Goal: Information Seeking & Learning: Learn about a topic

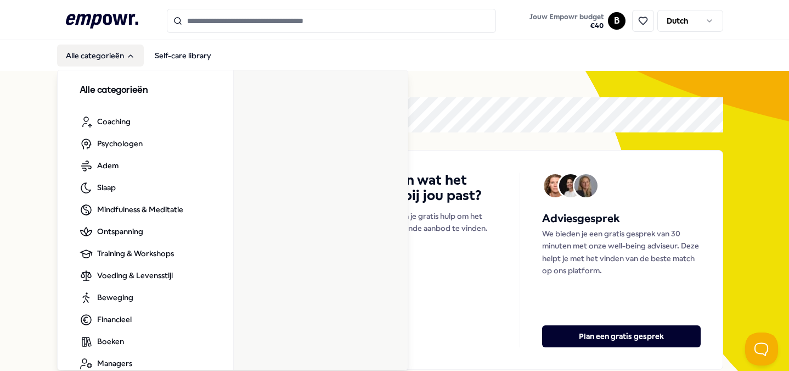
click at [118, 55] on button "Alle categorieën" at bounding box center [100, 55] width 87 height 22
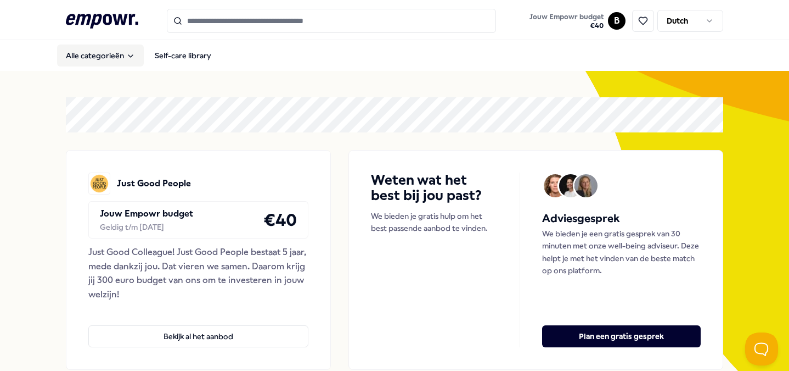
click at [118, 55] on button "Alle categorieën" at bounding box center [100, 55] width 87 height 22
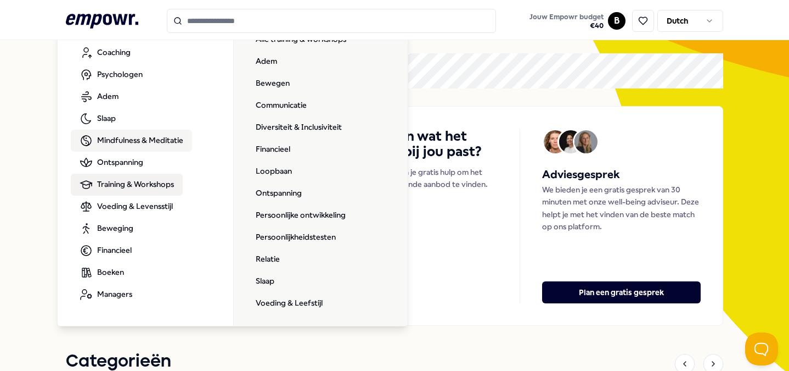
scroll to position [16, 0]
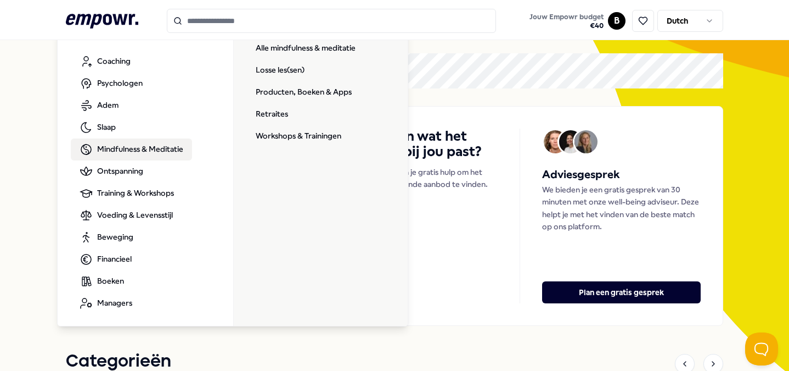
click at [121, 159] on link "Mindfulness & Meditatie" at bounding box center [131, 149] width 121 height 22
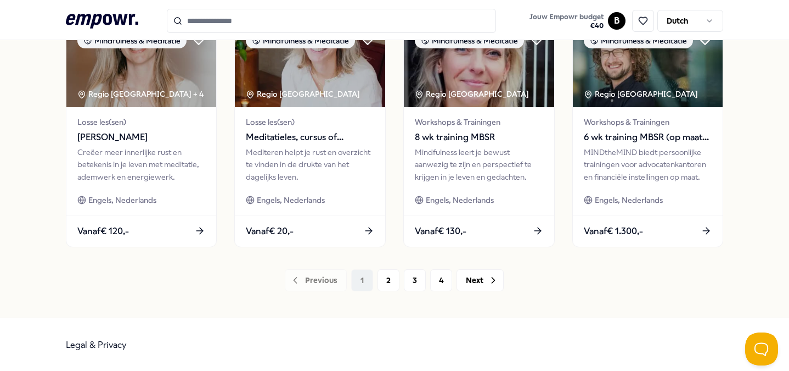
scroll to position [603, 0]
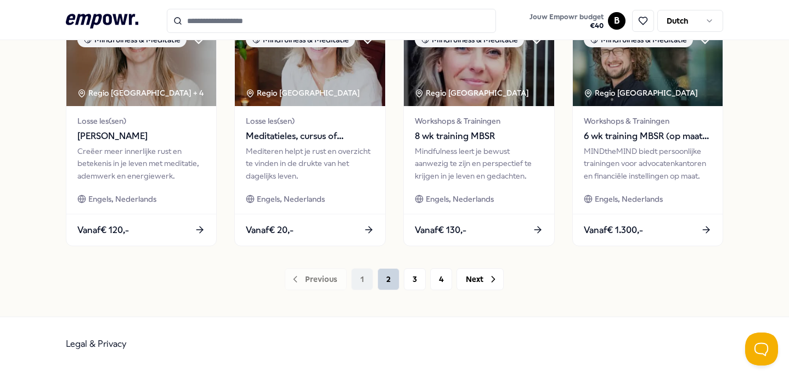
click at [383, 273] on button "2" at bounding box center [389, 279] width 22 height 22
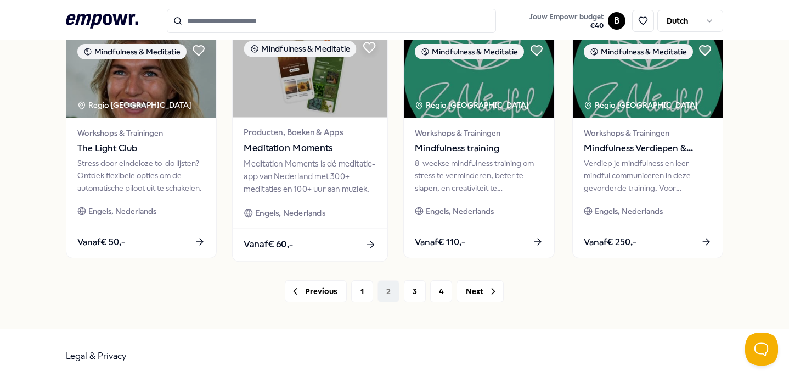
scroll to position [592, 0]
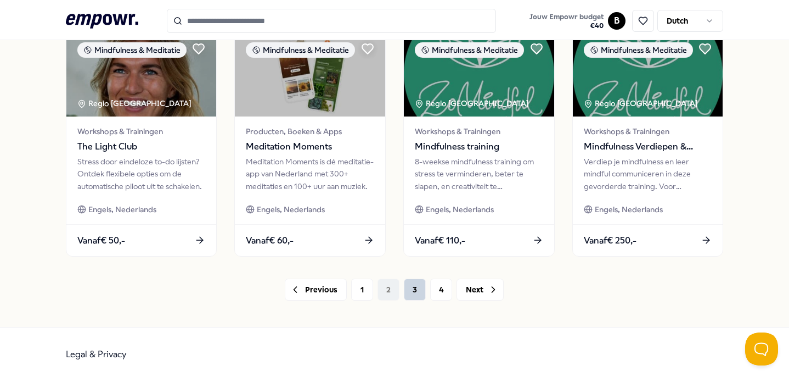
click at [411, 289] on button "3" at bounding box center [415, 289] width 22 height 22
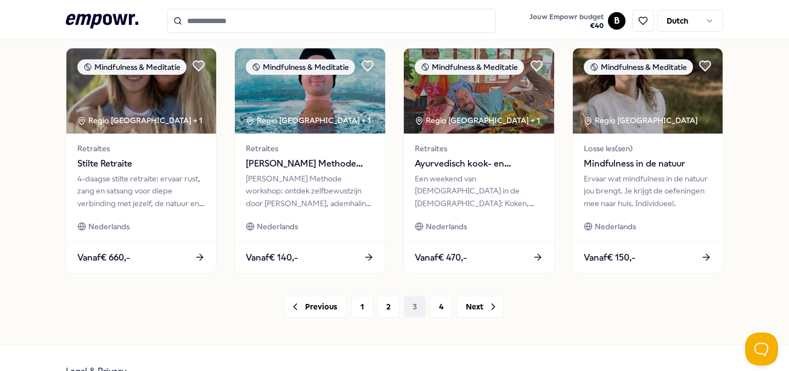
scroll to position [603, 0]
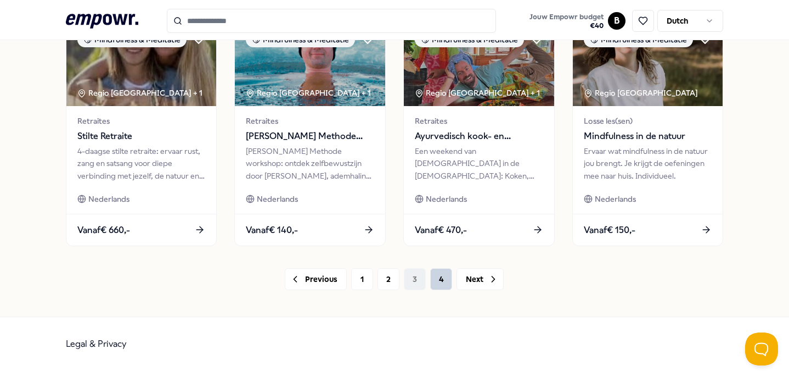
click at [437, 283] on button "4" at bounding box center [441, 279] width 22 height 22
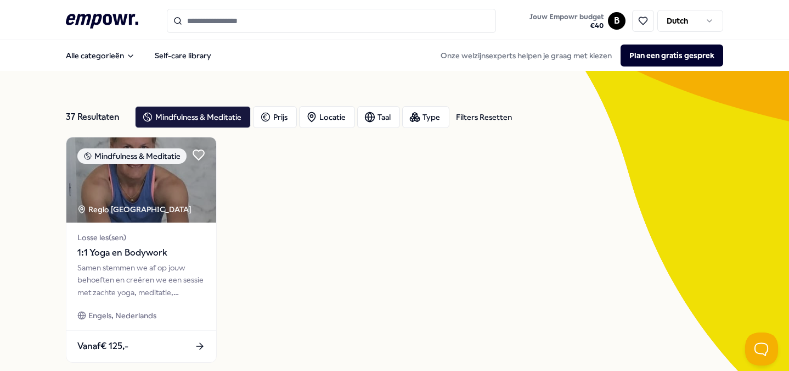
click at [110, 16] on icon at bounding box center [102, 21] width 72 height 14
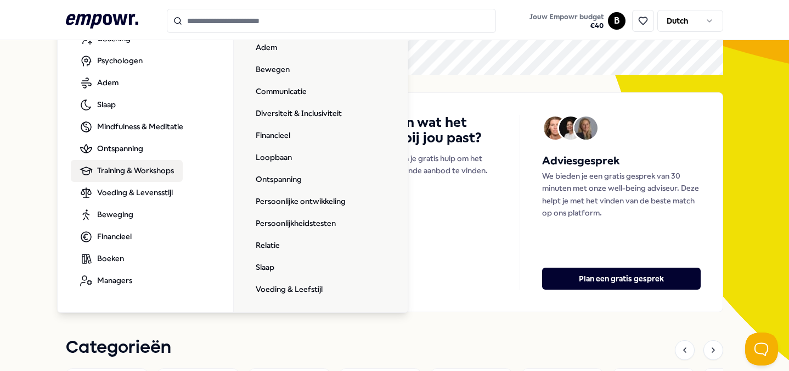
scroll to position [16, 0]
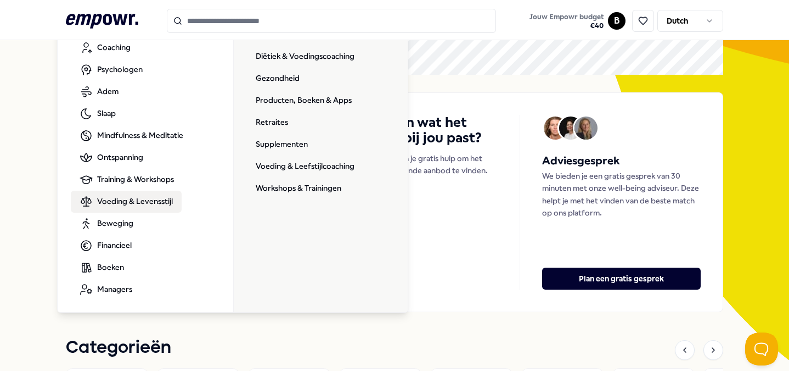
click at [262, 23] on input "Search for products, categories or subcategories" at bounding box center [331, 21] width 329 height 24
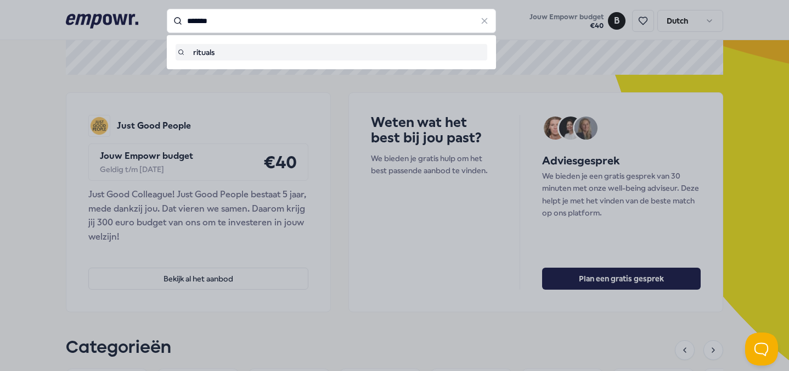
type input "*******"
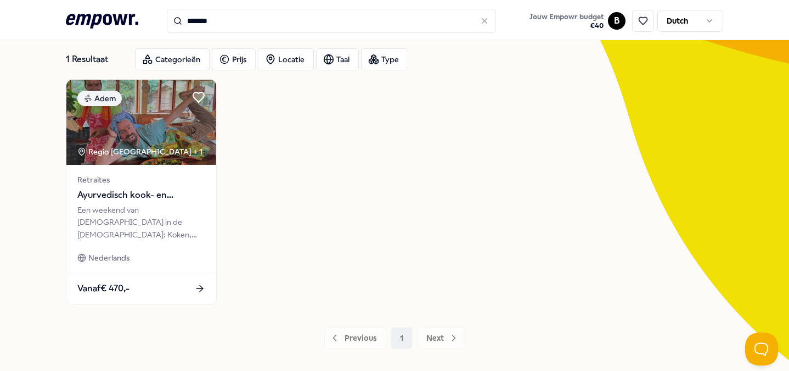
click at [91, 60] on div "1 Resultaat" at bounding box center [96, 59] width 60 height 22
click at [91, 37] on header ".empowr-logo_svg__cls-1{fill:#03032f} ******* Jouw Empowr budget € 40 B Dutch" at bounding box center [394, 20] width 789 height 40
click at [91, 21] on icon ".empowr-logo_svg__cls-1{fill:#03032f}" at bounding box center [102, 21] width 72 height 20
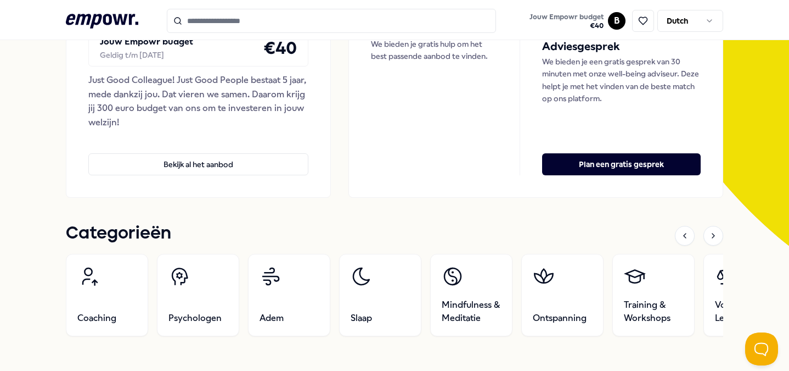
scroll to position [312, 0]
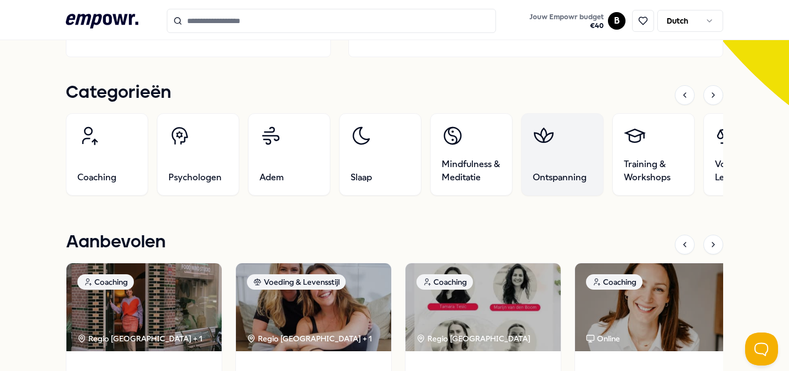
click at [568, 151] on link "Ontspanning" at bounding box center [563, 154] width 82 height 82
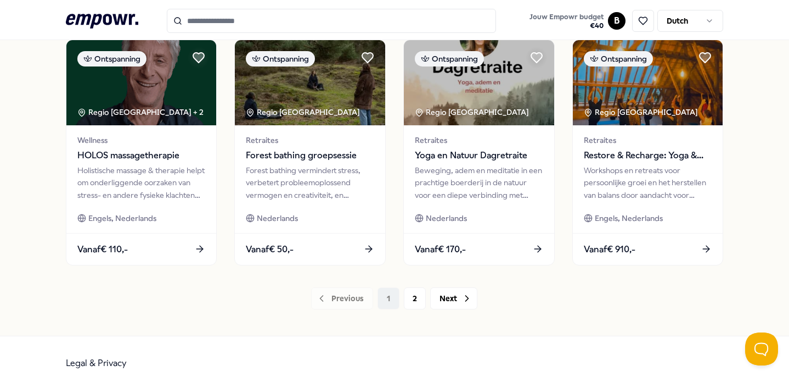
scroll to position [591, 0]
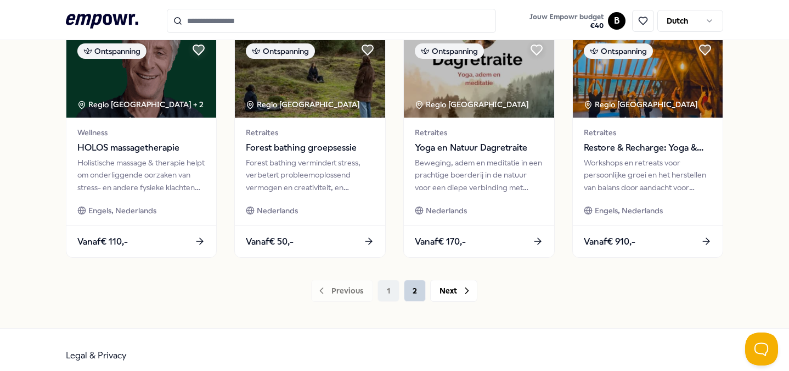
click at [414, 284] on button "2" at bounding box center [415, 290] width 22 height 22
